Goal: Transaction & Acquisition: Purchase product/service

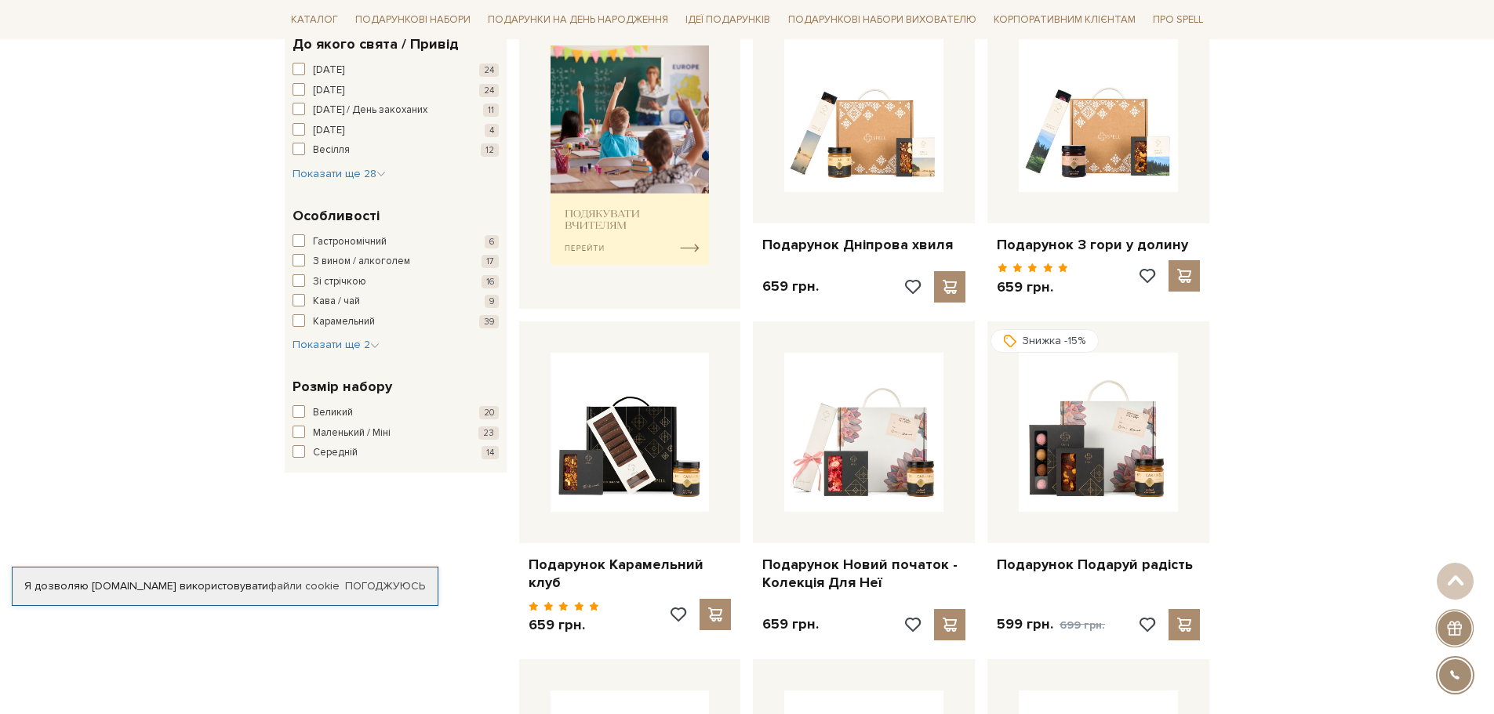
scroll to position [706, 0]
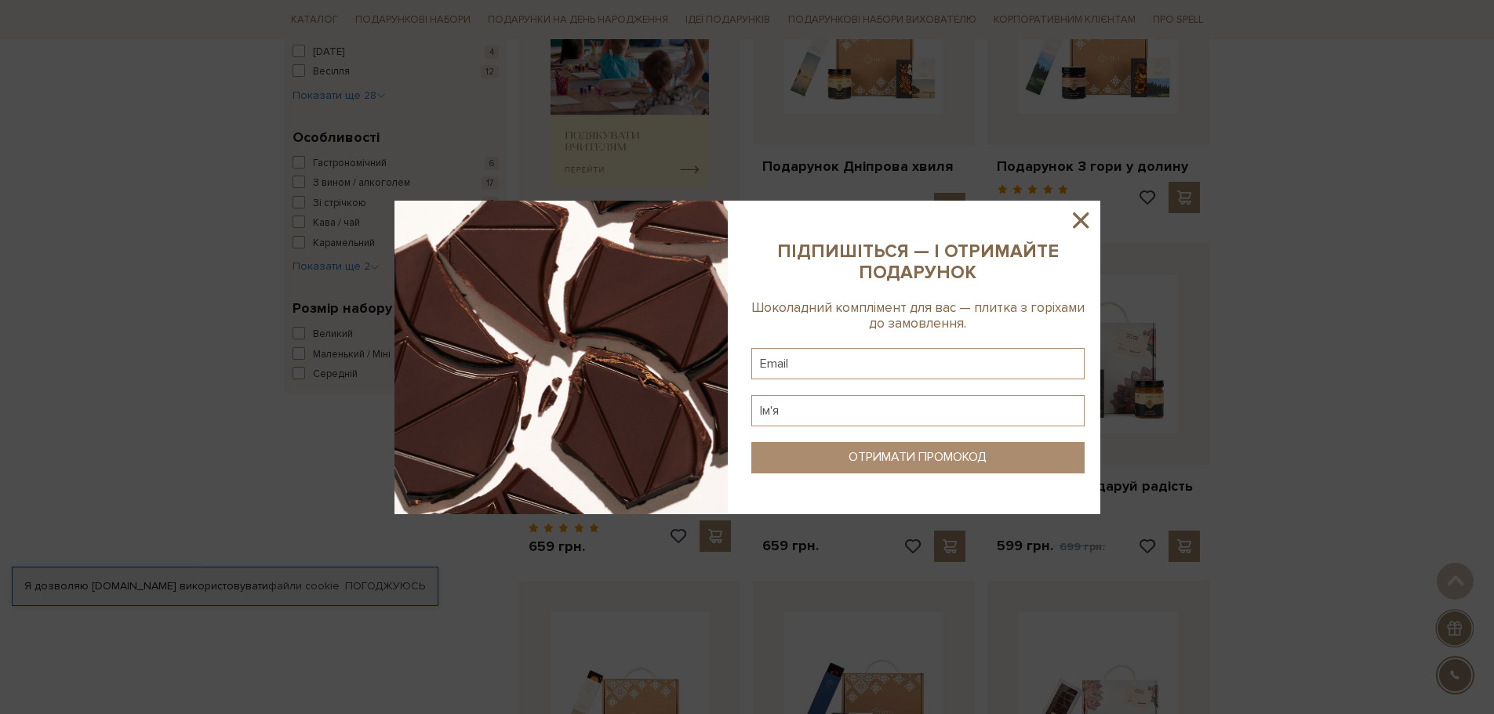
click at [1083, 216] on icon at bounding box center [1081, 220] width 16 height 16
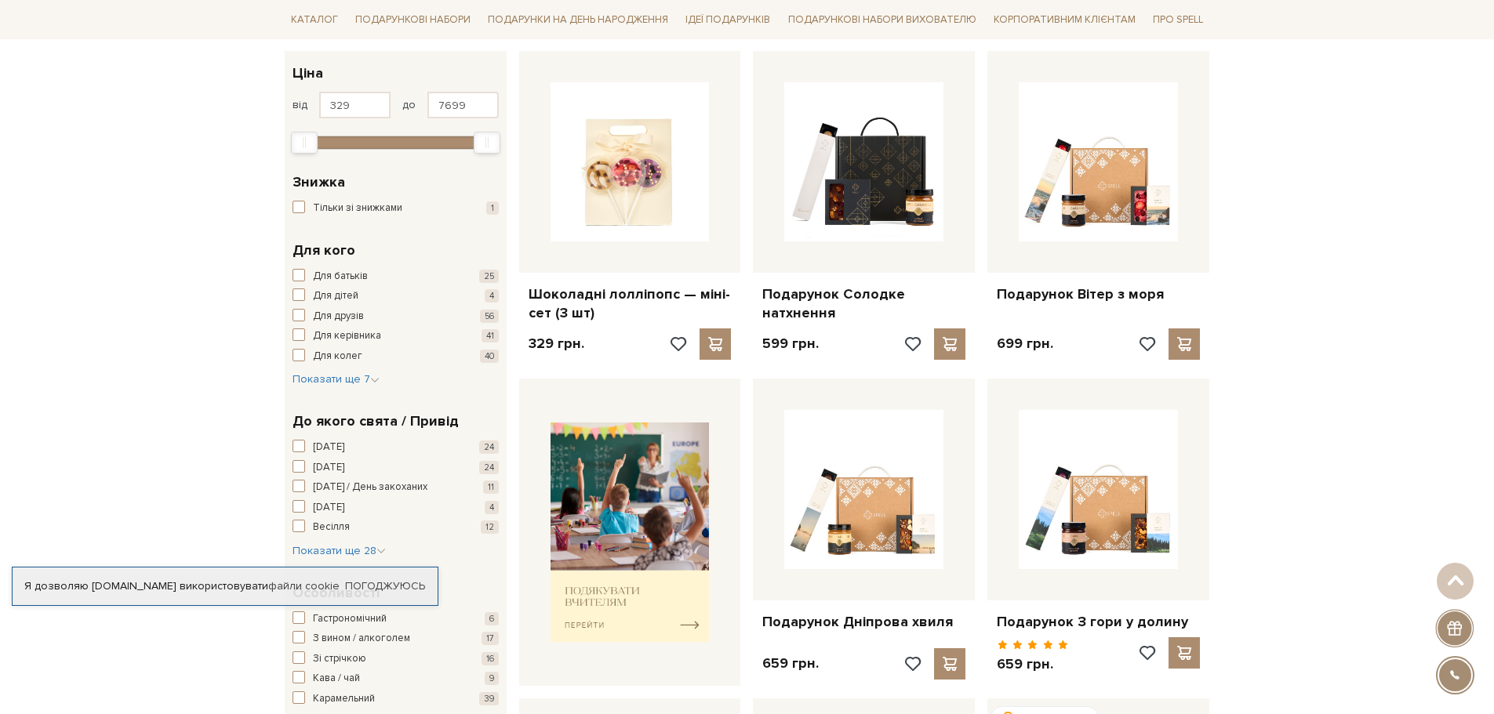
scroll to position [157, 0]
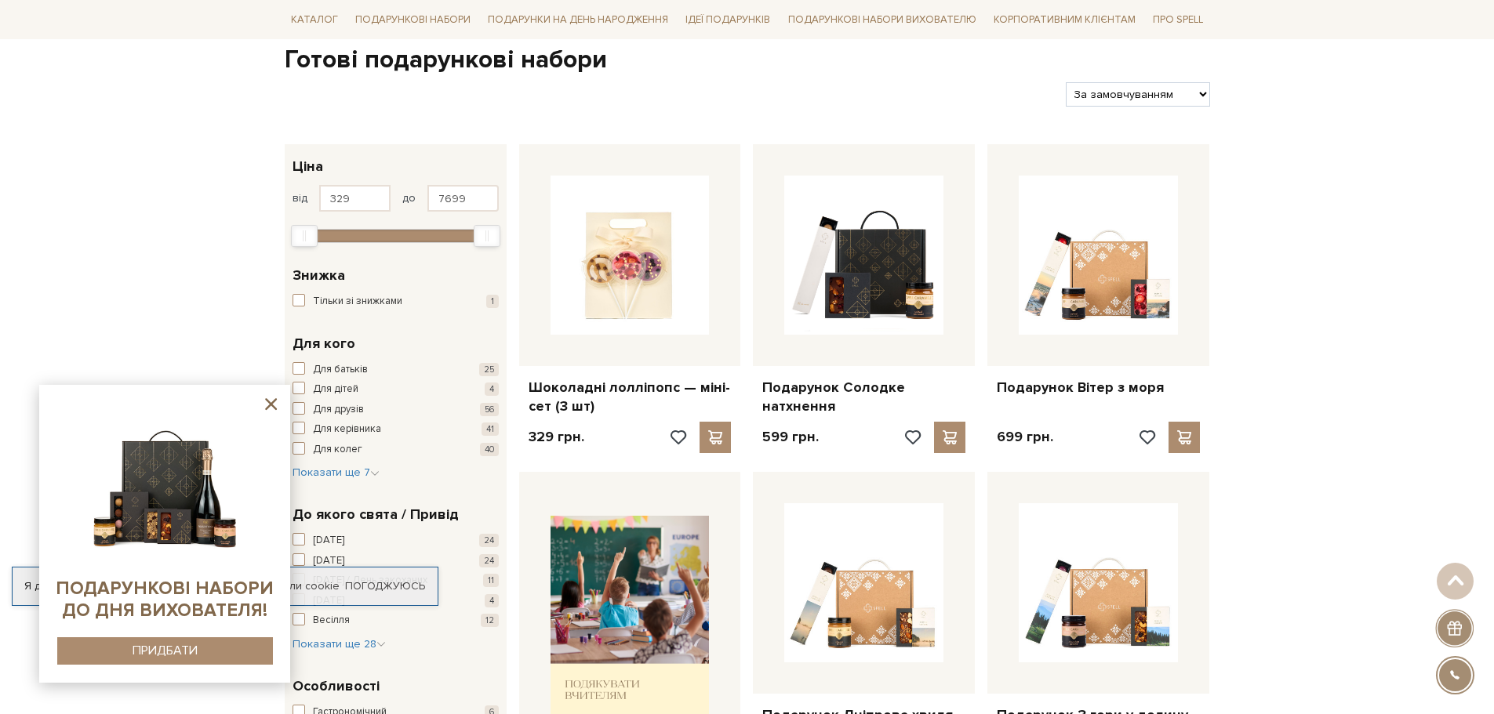
click at [267, 408] on icon at bounding box center [271, 404] width 12 height 12
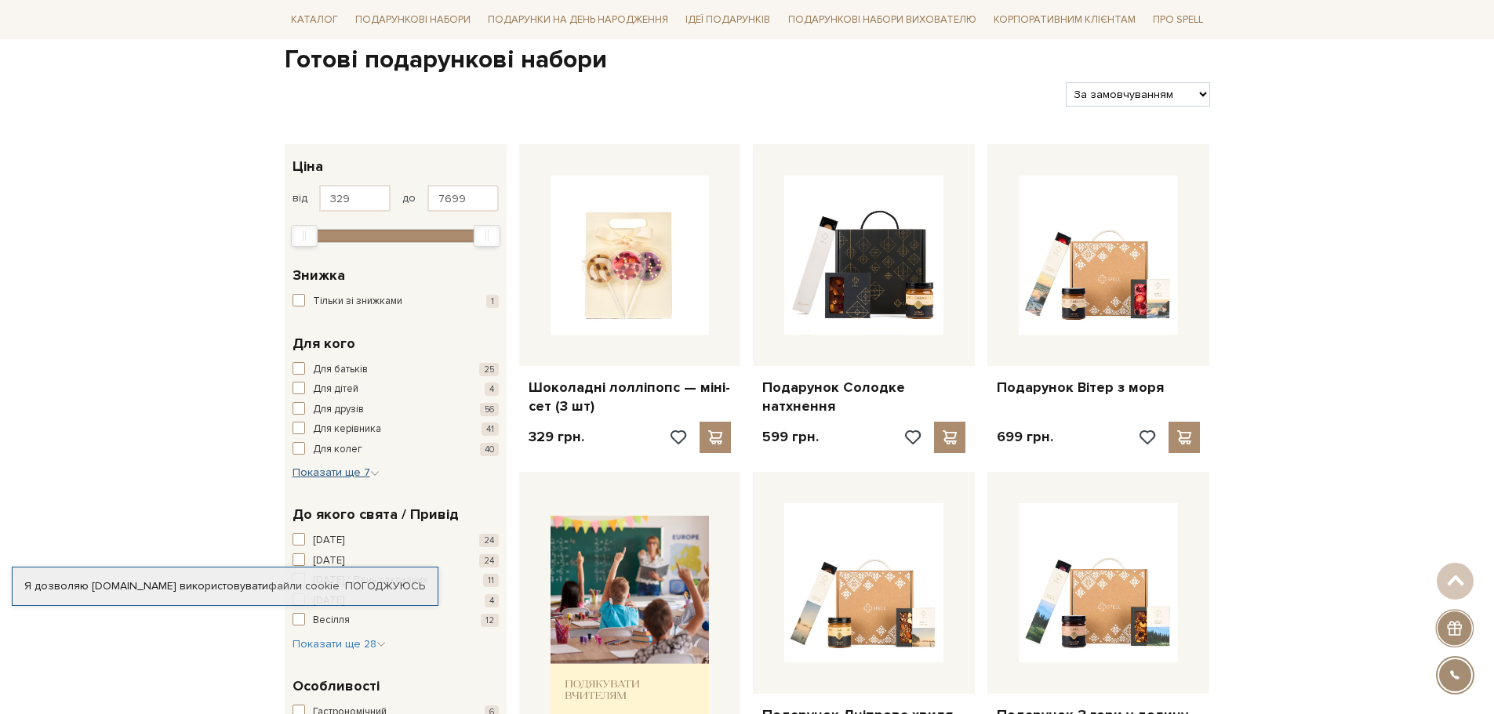
click at [354, 465] on button "Показати ще 7 Сховати" at bounding box center [335, 473] width 87 height 16
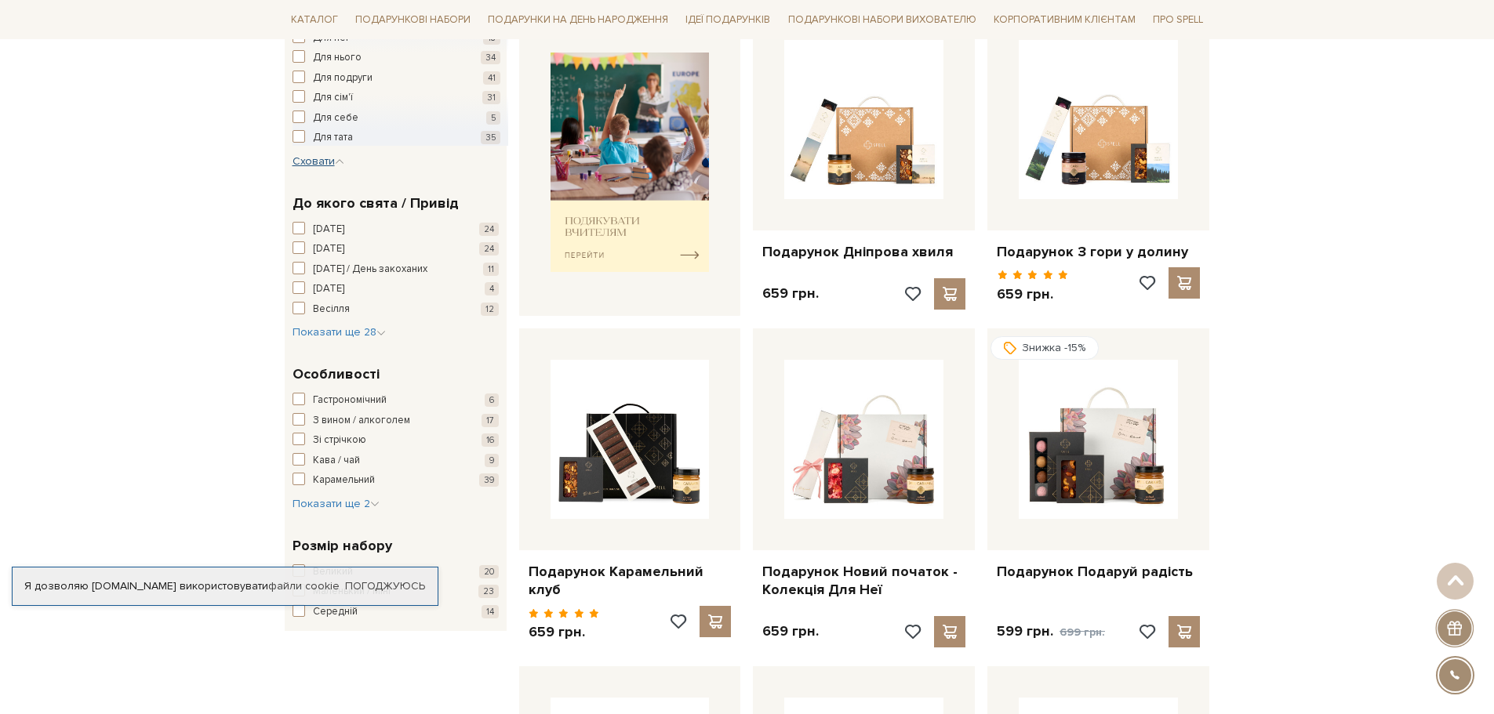
scroll to position [627, 0]
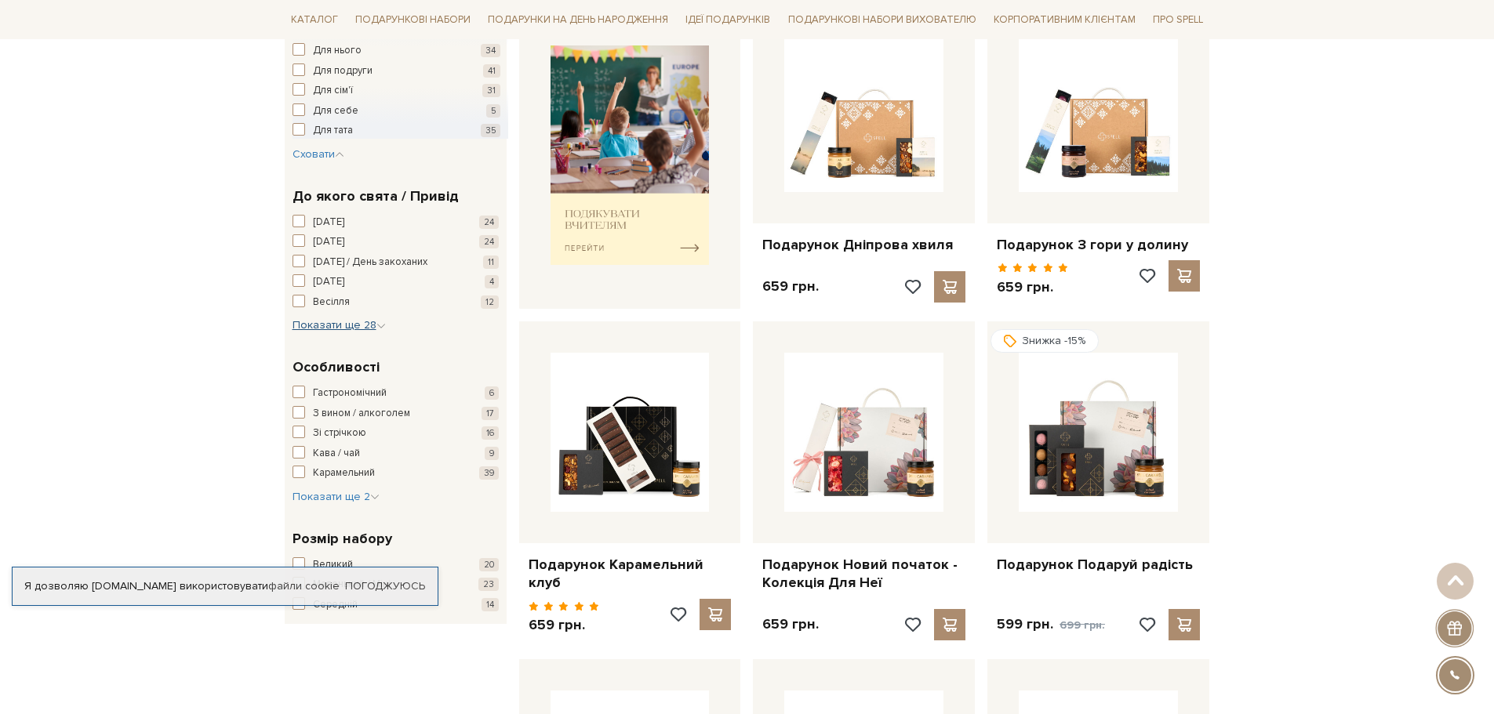
click at [361, 327] on span "Показати ще 28" at bounding box center [338, 324] width 93 height 13
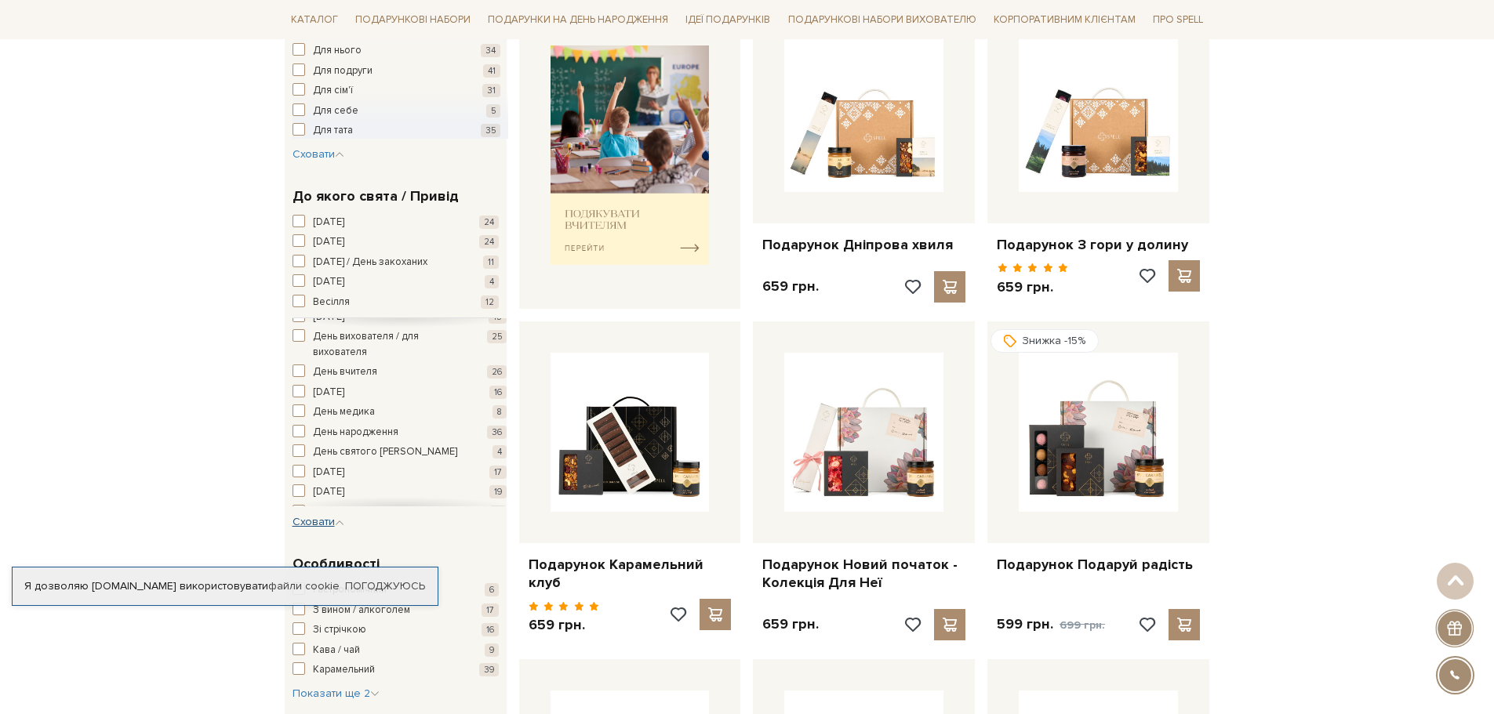
scroll to position [0, 0]
click at [309, 525] on span "Сховати" at bounding box center [318, 521] width 52 height 13
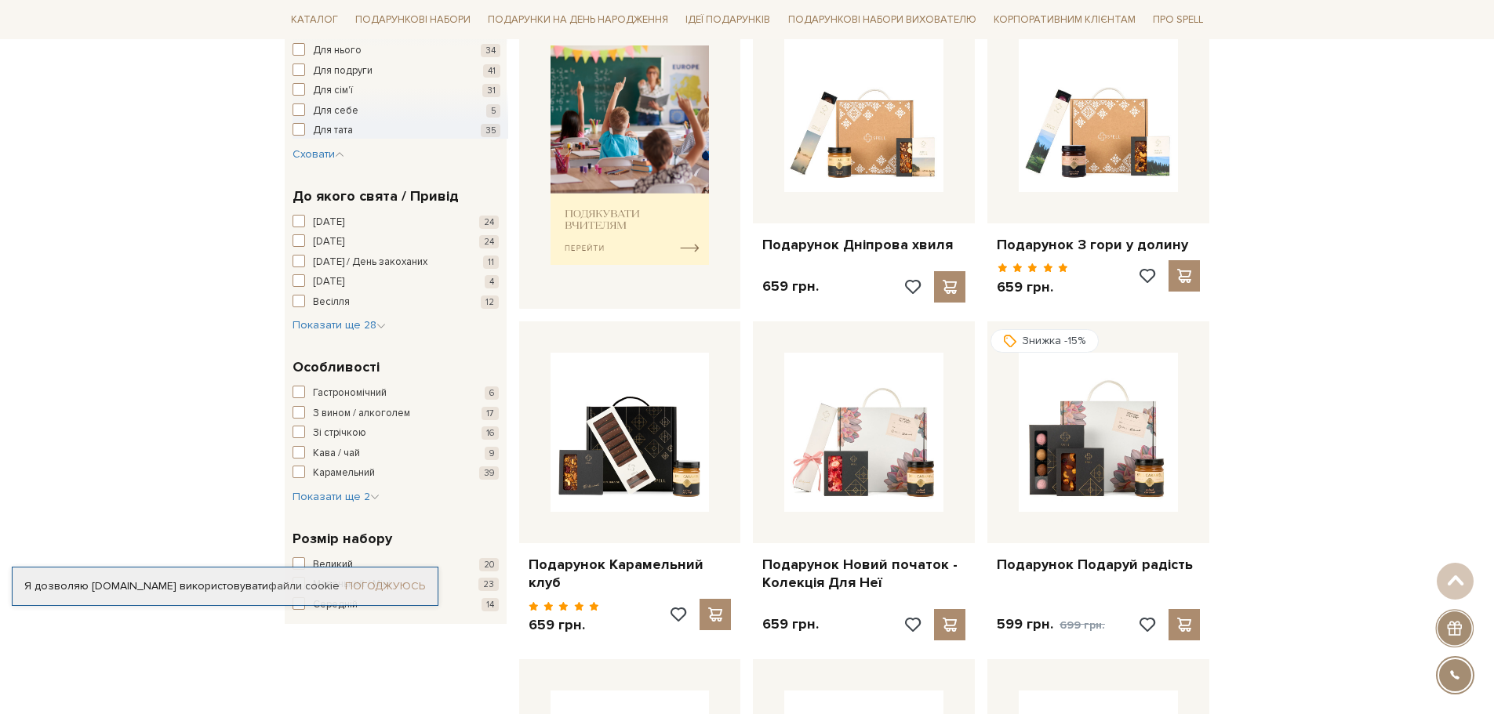
click at [392, 586] on link "Погоджуюсь" at bounding box center [385, 586] width 80 height 14
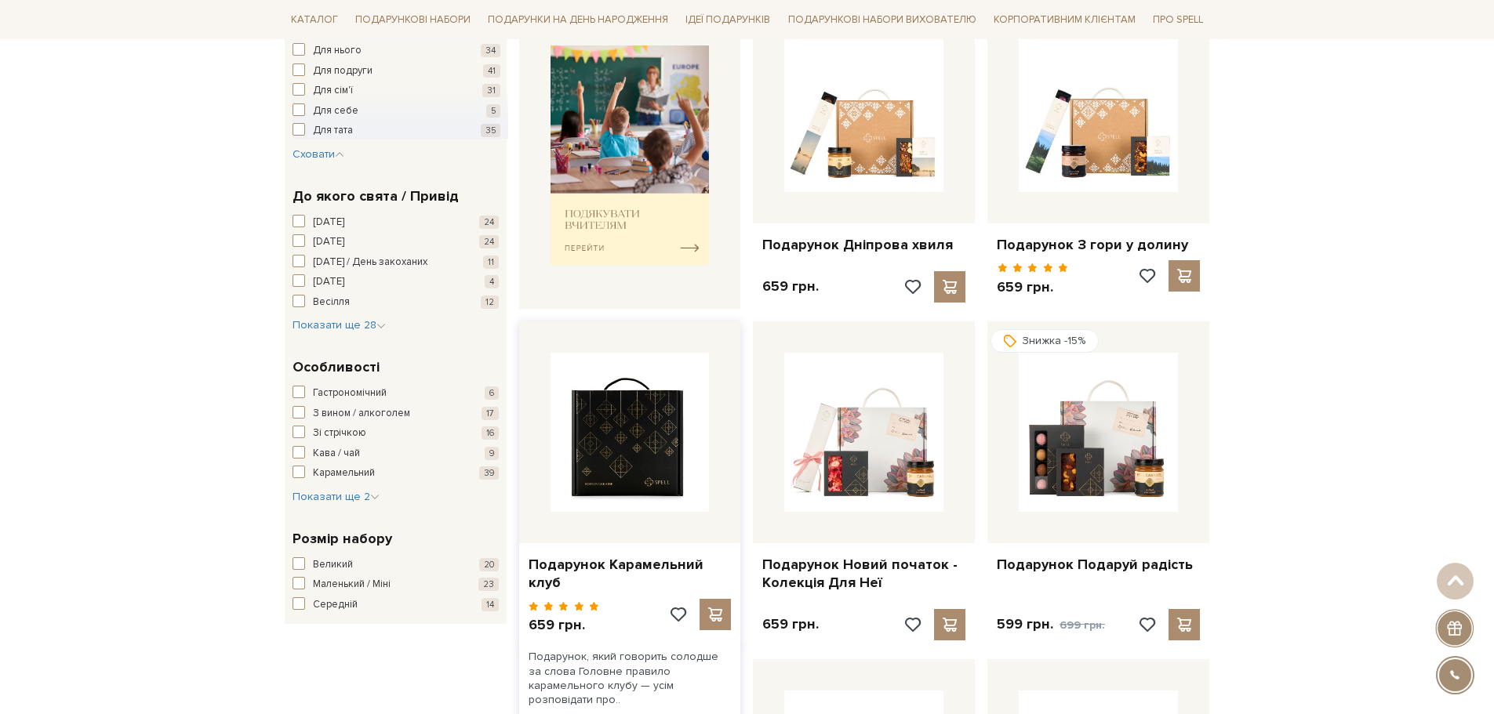
click at [611, 456] on img at bounding box center [629, 432] width 159 height 159
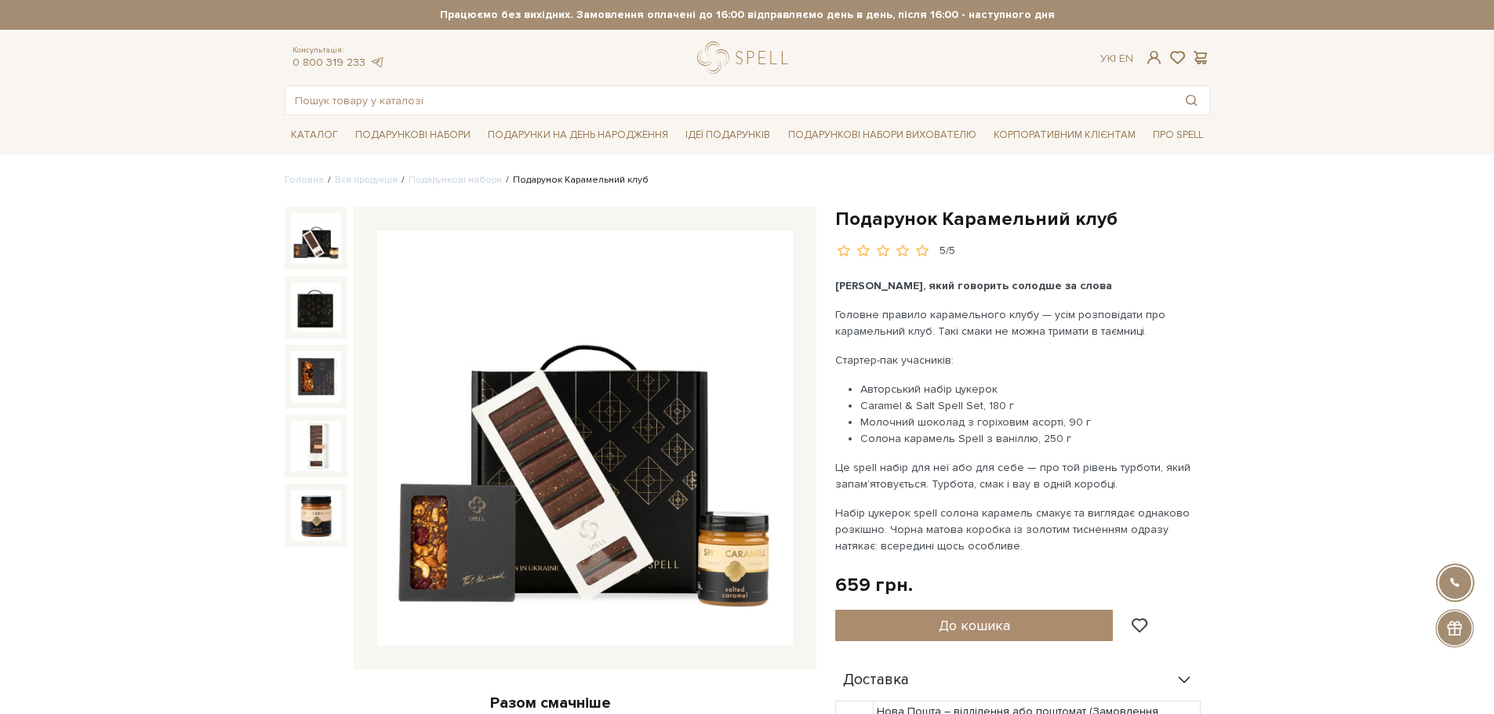
click at [313, 241] on img at bounding box center [316, 238] width 50 height 50
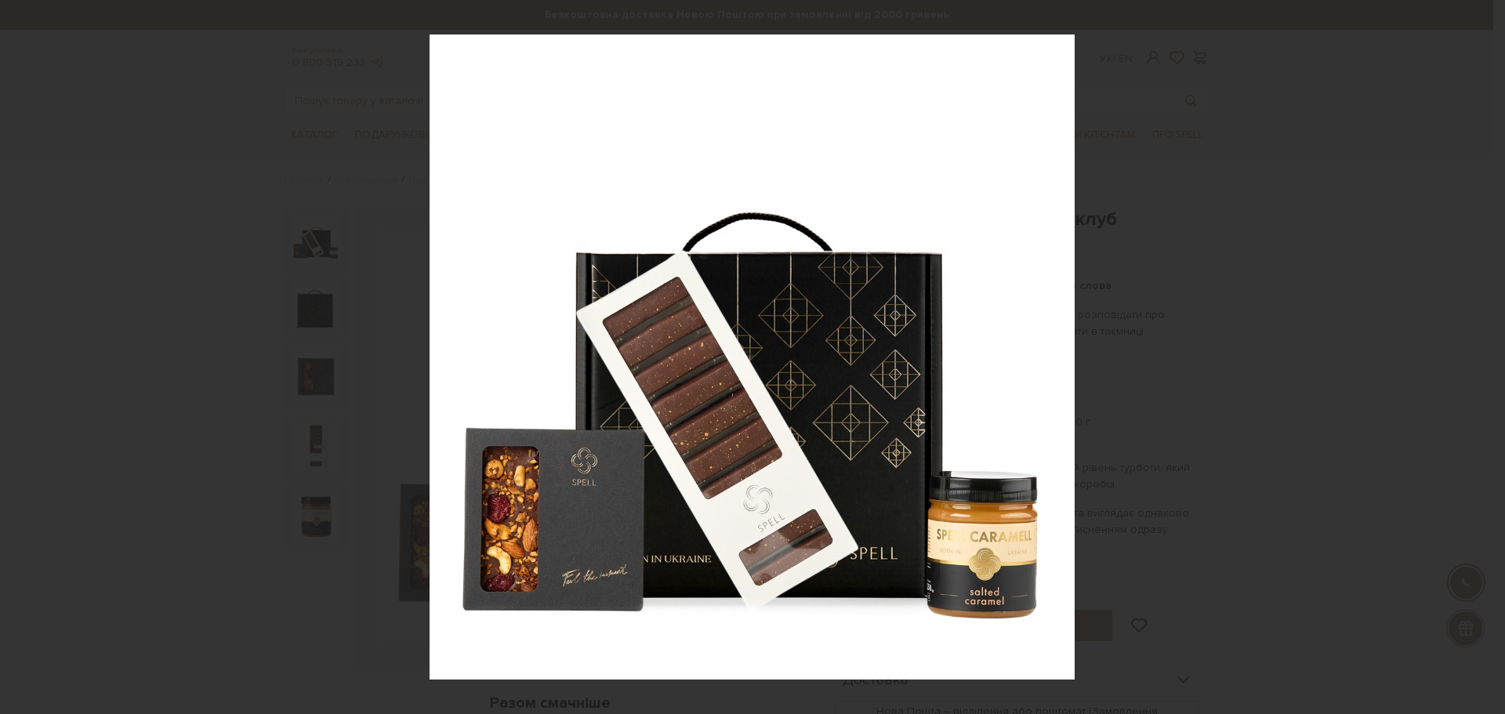
click at [1396, 335] on div at bounding box center [752, 357] width 1505 height 714
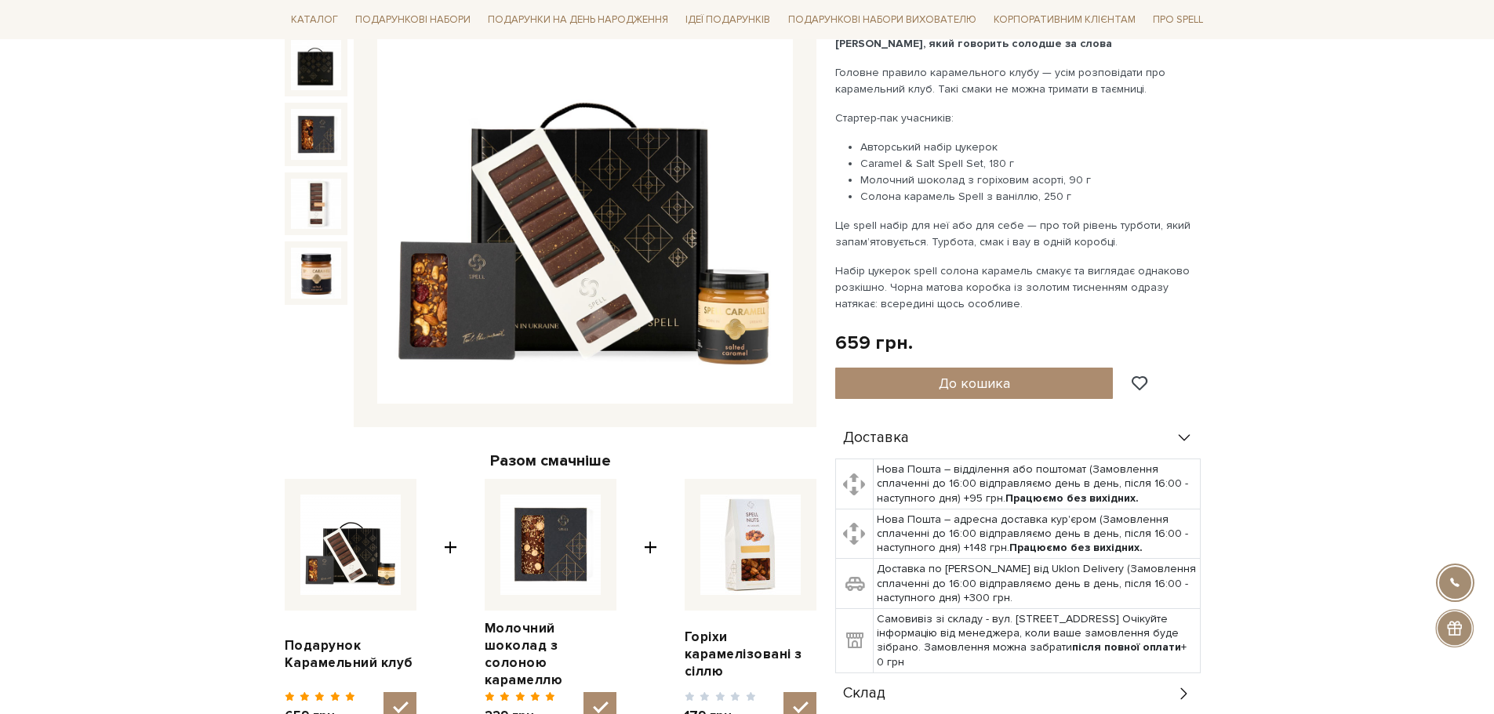
scroll to position [78, 0]
